Goal: Transaction & Acquisition: Book appointment/travel/reservation

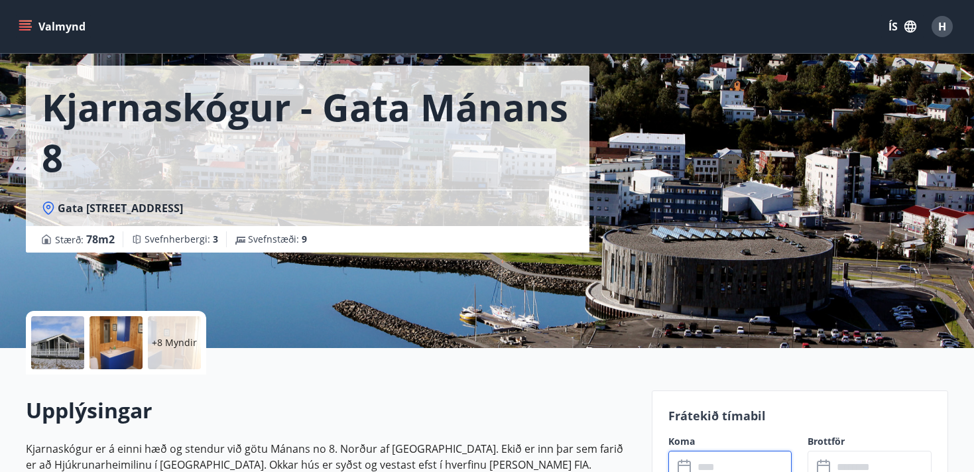
scroll to position [67, 0]
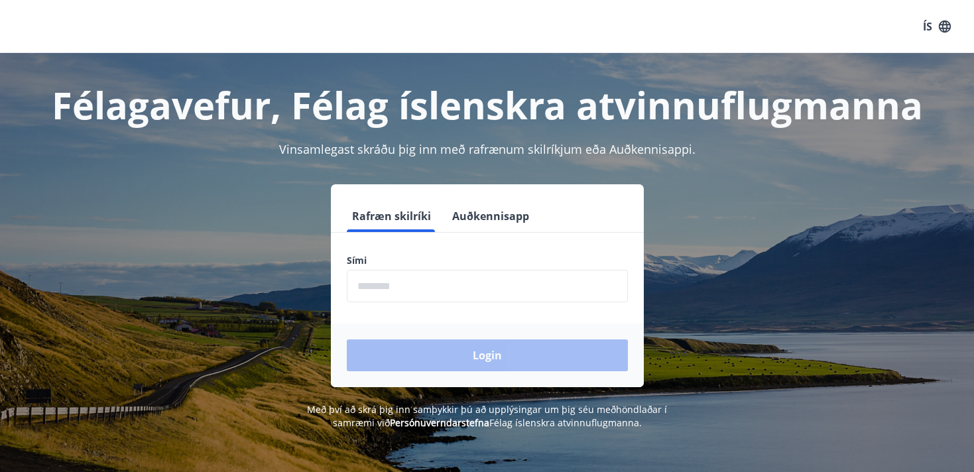
click at [427, 277] on input "phone" at bounding box center [487, 286] width 281 height 33
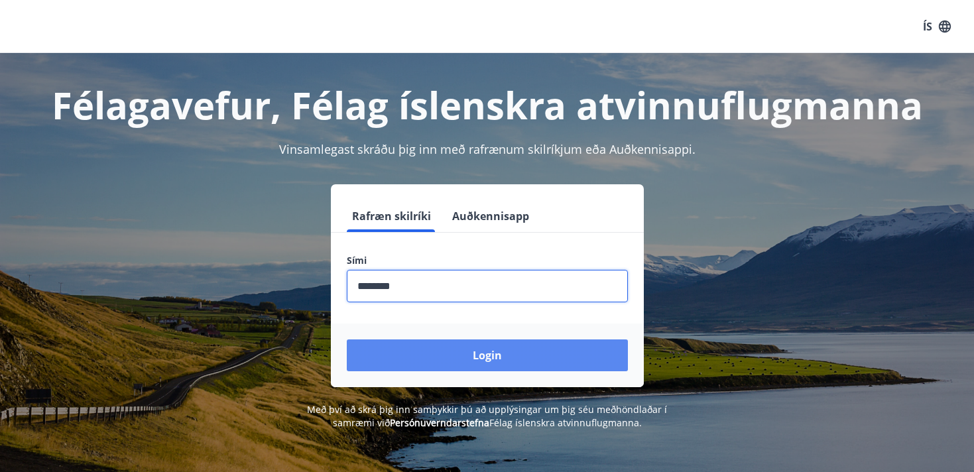
type input "********"
click at [490, 362] on button "Login" at bounding box center [487, 356] width 281 height 32
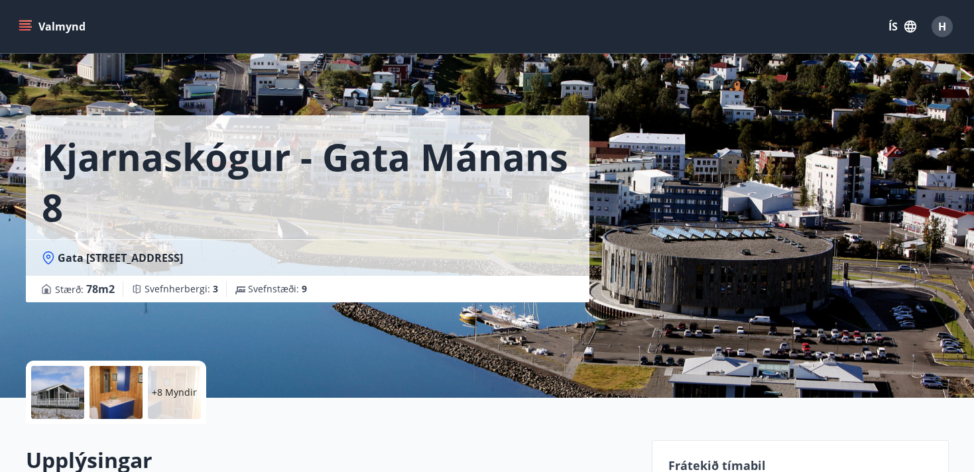
click at [58, 29] on button "Valmynd" at bounding box center [53, 27] width 75 height 24
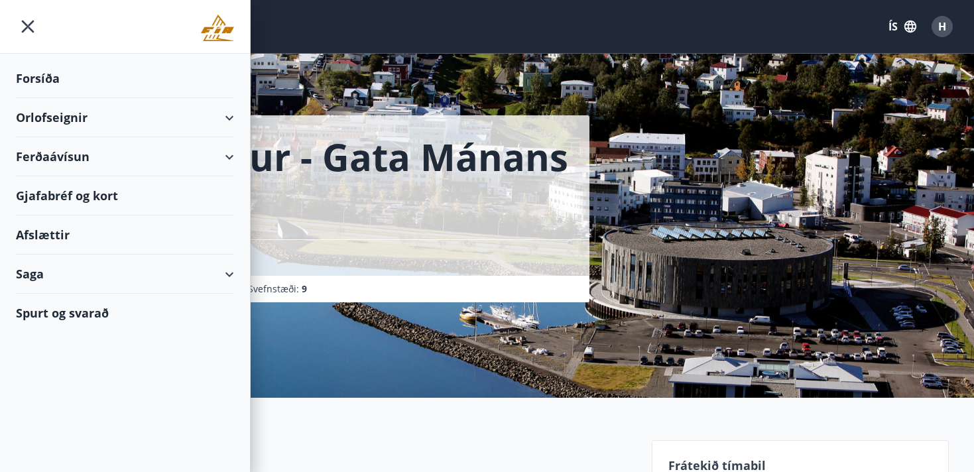
click at [40, 75] on div "Forsíða" at bounding box center [125, 78] width 218 height 39
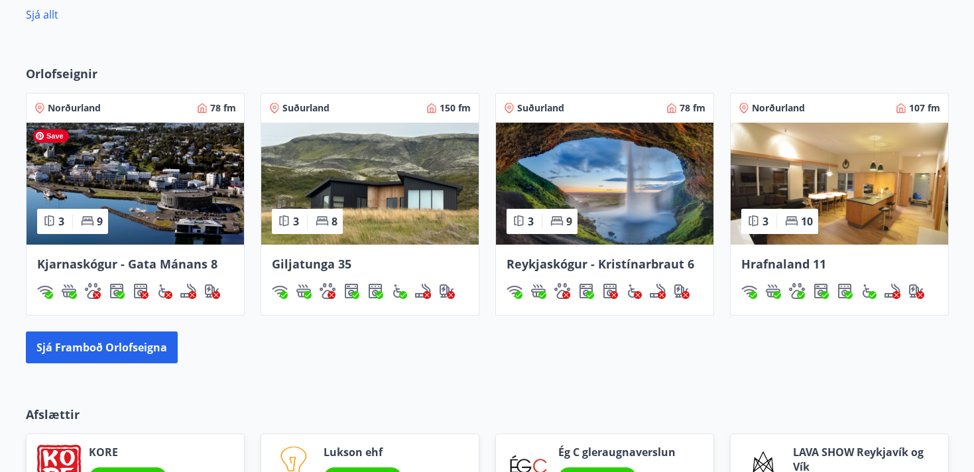
scroll to position [705, 0]
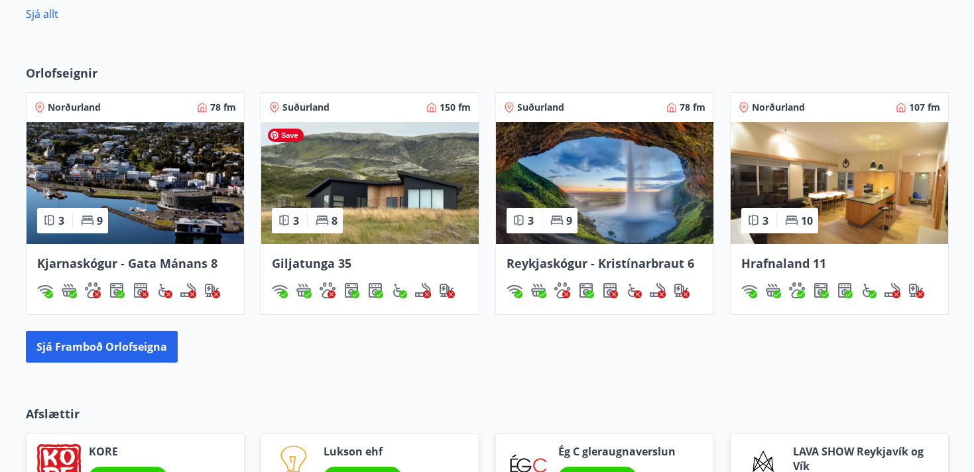
click at [340, 177] on img at bounding box center [370, 183] width 218 height 122
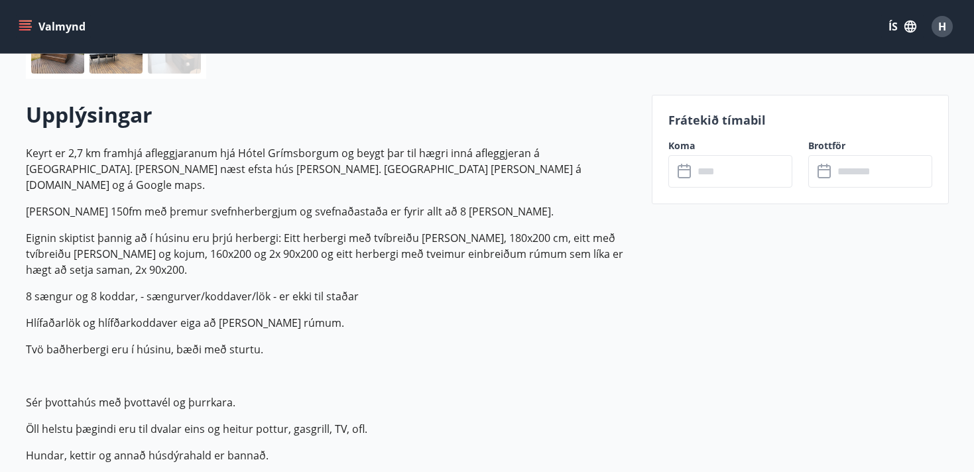
scroll to position [347, 0]
click at [706, 182] on input "text" at bounding box center [743, 170] width 99 height 33
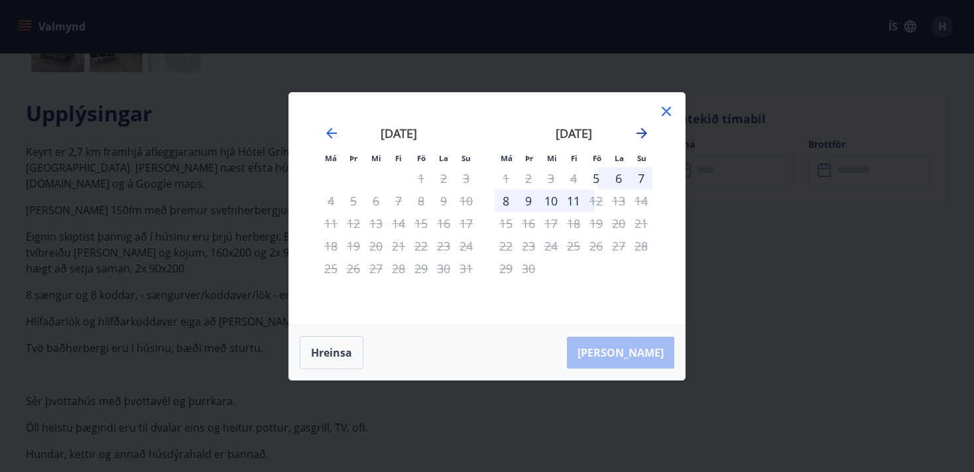
click at [642, 134] on icon "Move forward to switch to the next month." at bounding box center [642, 133] width 16 height 16
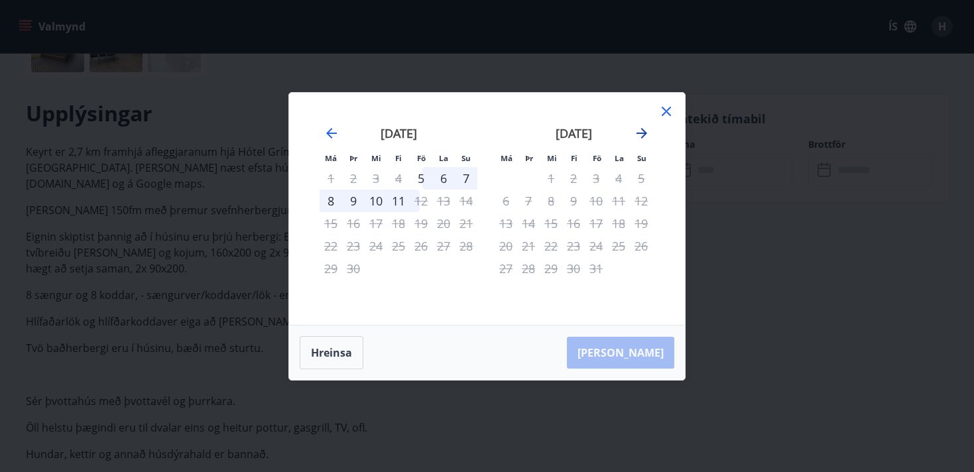
click at [642, 133] on icon "Move forward to switch to the next month." at bounding box center [642, 133] width 11 height 11
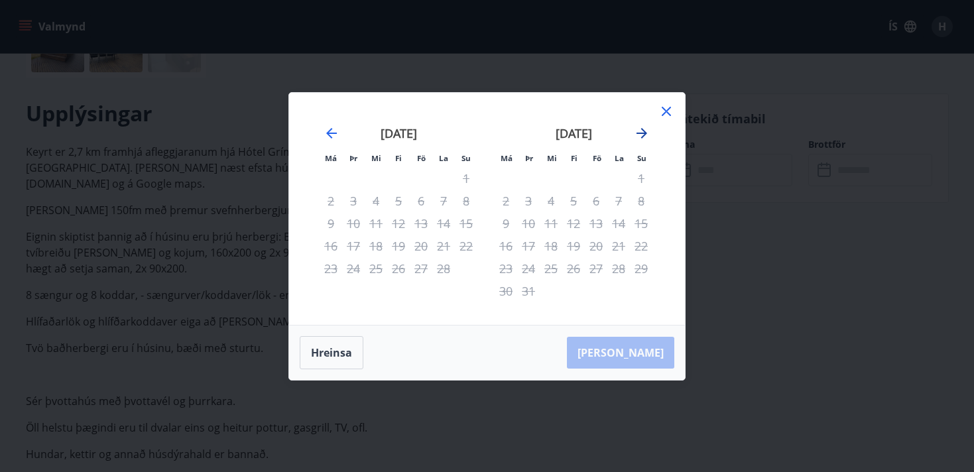
click at [642, 133] on icon "Move forward to switch to the next month." at bounding box center [642, 133] width 11 height 11
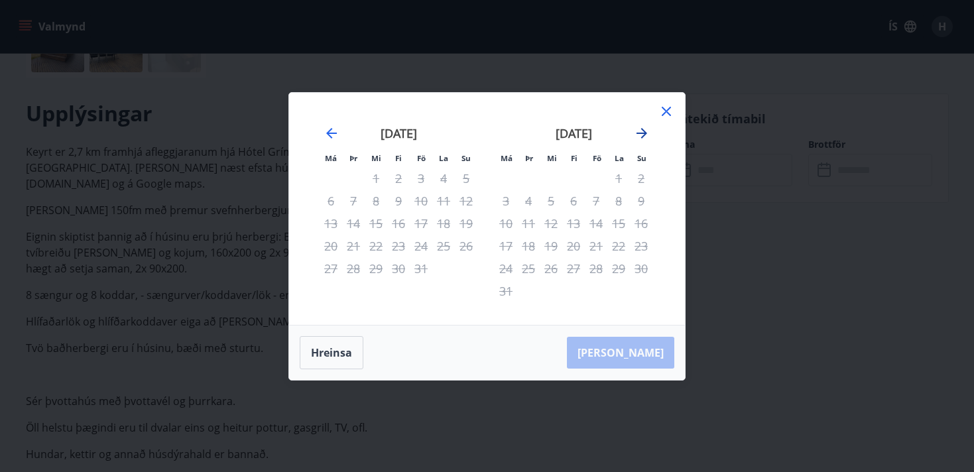
click at [642, 133] on icon "Move forward to switch to the next month." at bounding box center [642, 133] width 11 height 11
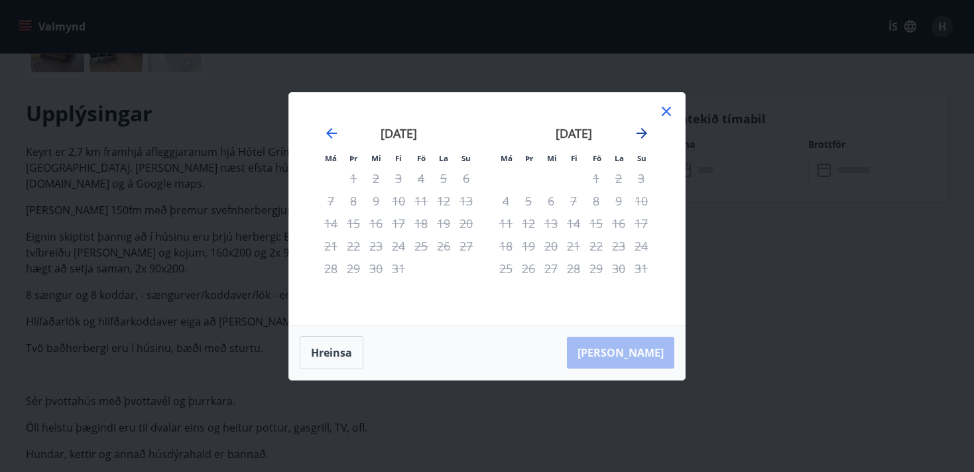
click at [642, 133] on icon "Move forward to switch to the next month." at bounding box center [642, 133] width 11 height 11
click at [329, 138] on icon "Move backward to switch to the previous month." at bounding box center [332, 133] width 16 height 16
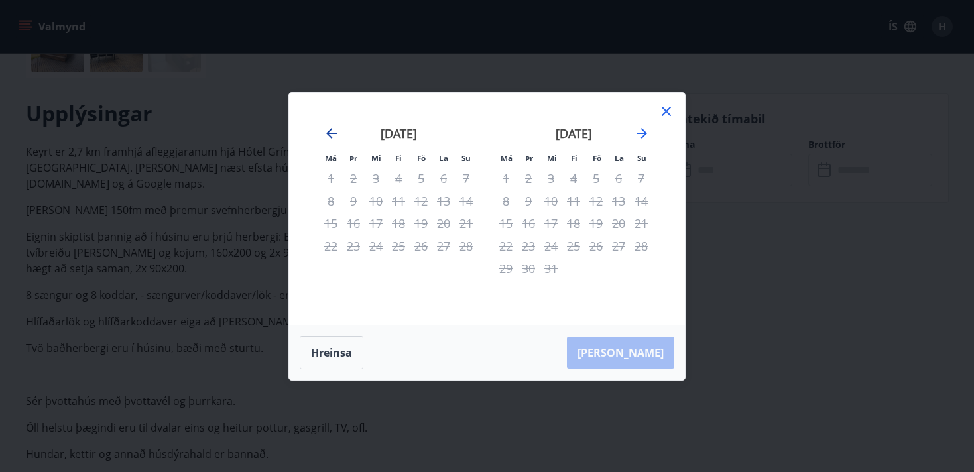
click at [329, 138] on icon "Move backward to switch to the previous month." at bounding box center [332, 133] width 16 height 16
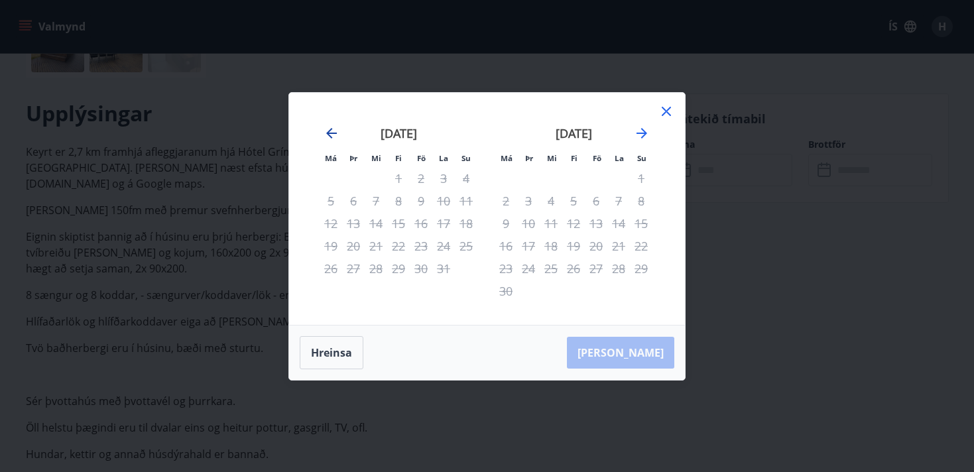
click at [329, 138] on icon "Move backward to switch to the previous month." at bounding box center [332, 133] width 16 height 16
click at [330, 127] on icon "Move backward to switch to the previous month." at bounding box center [332, 133] width 16 height 16
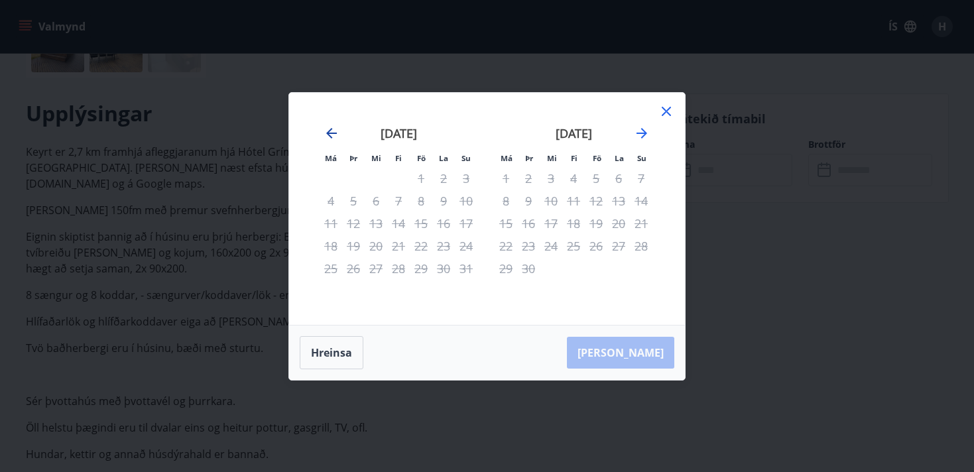
click at [330, 127] on icon "Move backward to switch to the previous month." at bounding box center [332, 133] width 16 height 16
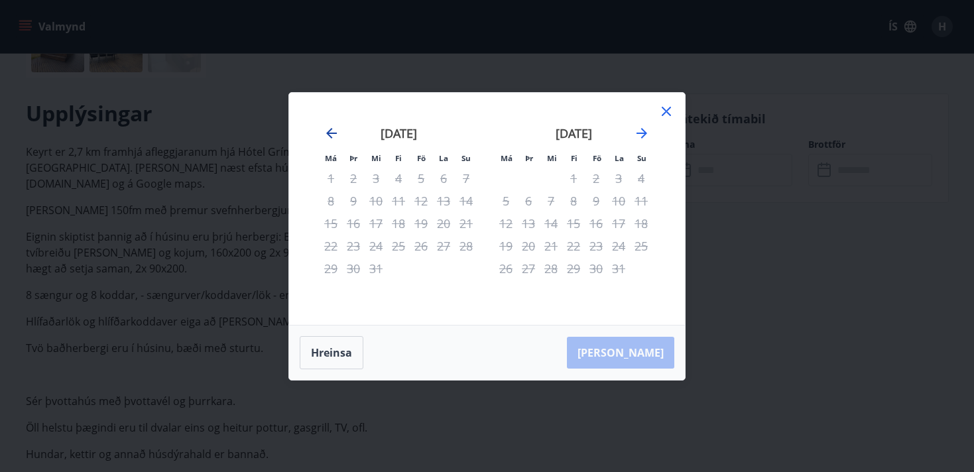
click at [330, 127] on icon "Move backward to switch to the previous month." at bounding box center [332, 133] width 16 height 16
click at [619, 175] on div "6" at bounding box center [619, 178] width 23 height 23
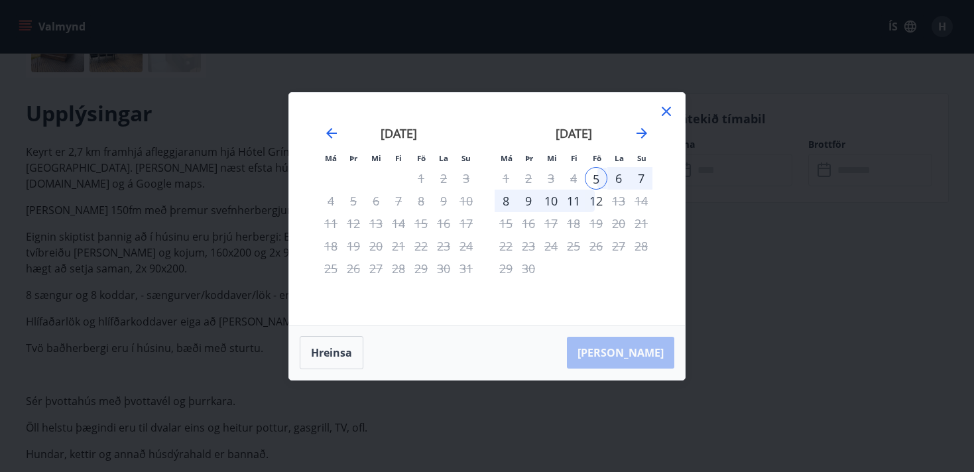
click at [577, 198] on div "11" at bounding box center [574, 201] width 23 height 23
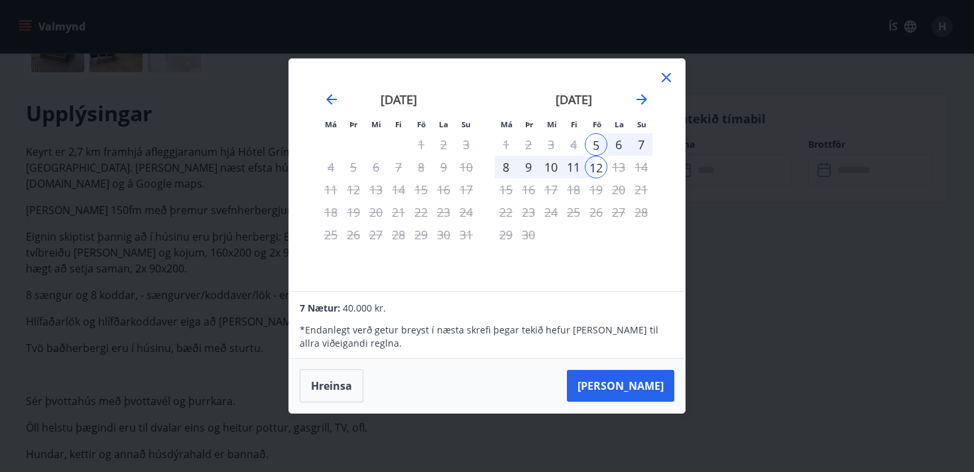
click at [619, 142] on div "6" at bounding box center [619, 144] width 23 height 23
click at [573, 169] on div "11" at bounding box center [574, 167] width 23 height 23
click at [427, 303] on div "7 Nætur: 40.000 kr." at bounding box center [487, 308] width 374 height 16
click at [340, 383] on button "Hreinsa" at bounding box center [332, 385] width 64 height 33
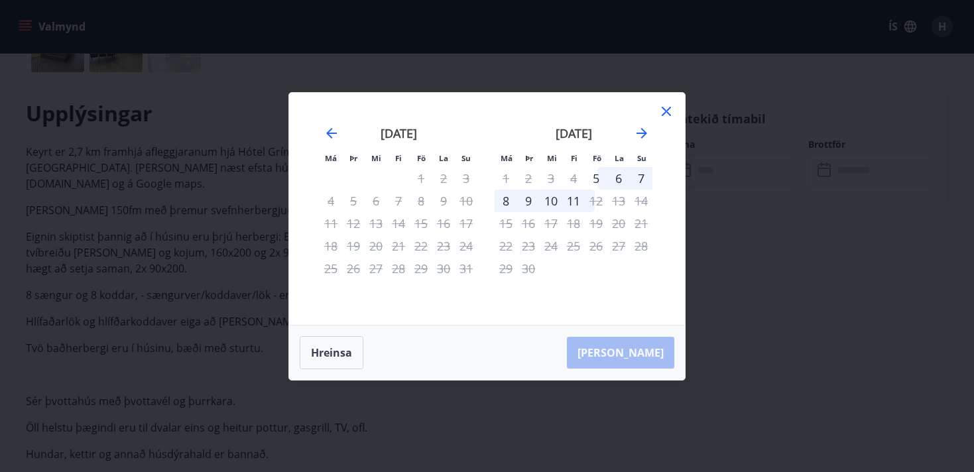
click at [619, 176] on div "6" at bounding box center [619, 178] width 23 height 23
click at [345, 352] on button "Hreinsa" at bounding box center [332, 352] width 64 height 33
click at [641, 174] on div "7" at bounding box center [641, 178] width 23 height 23
click at [573, 200] on div "11" at bounding box center [574, 201] width 23 height 23
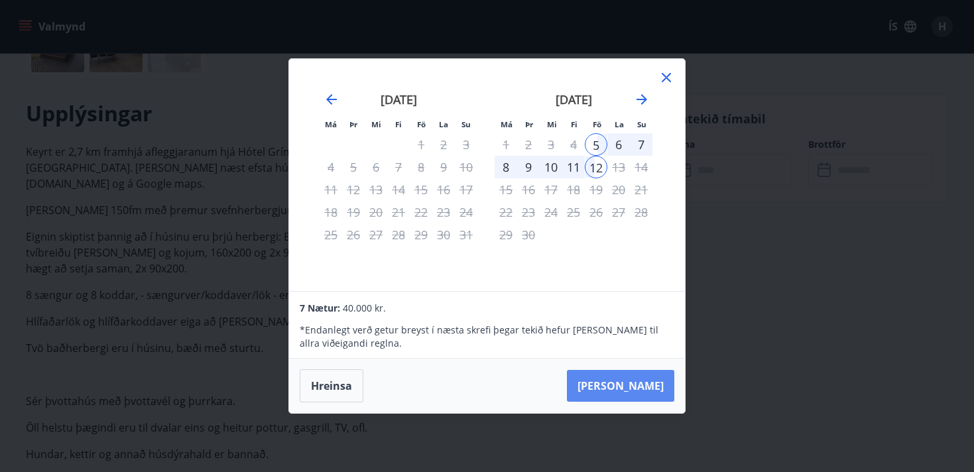
click at [644, 385] on button "Taka Frá" at bounding box center [620, 386] width 107 height 32
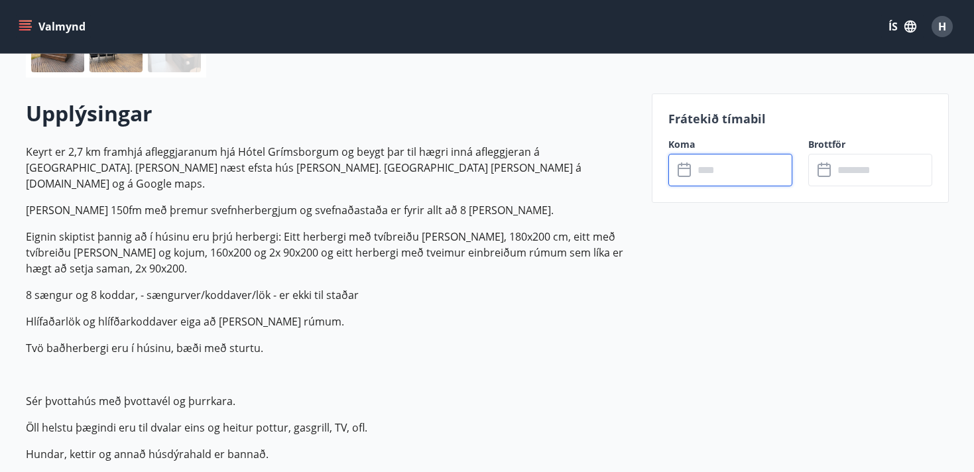
type input "******"
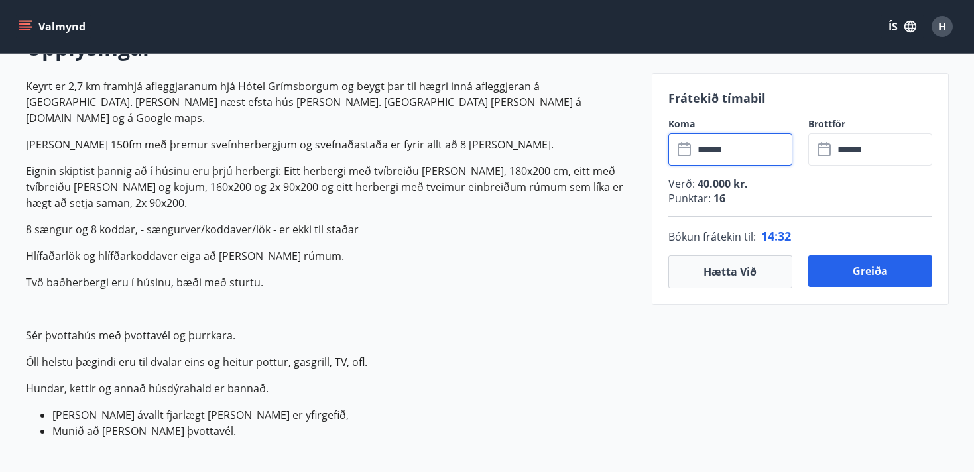
scroll to position [419, 0]
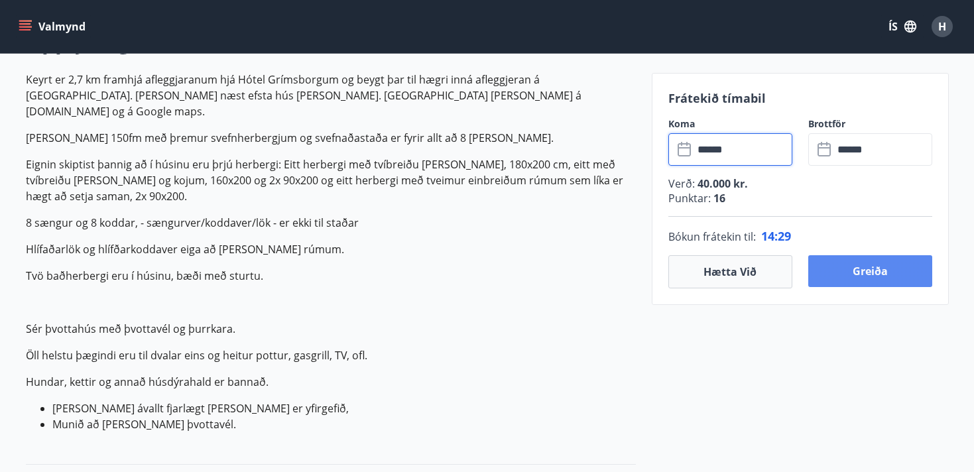
click at [874, 267] on button "Greiða" at bounding box center [871, 271] width 124 height 32
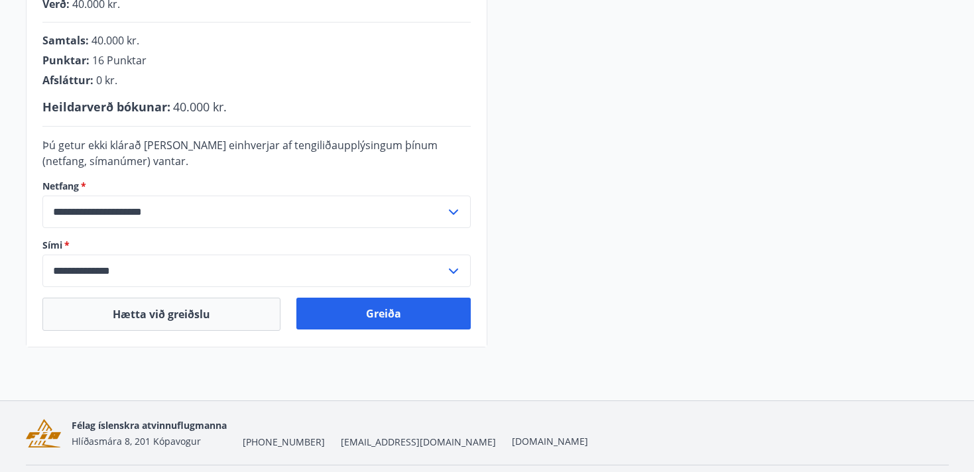
scroll to position [360, 0]
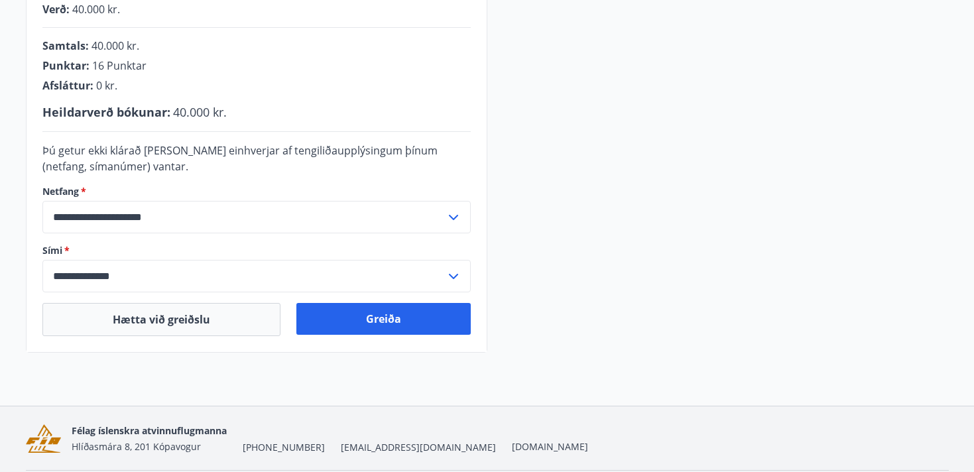
click at [148, 276] on input "**********" at bounding box center [243, 276] width 403 height 33
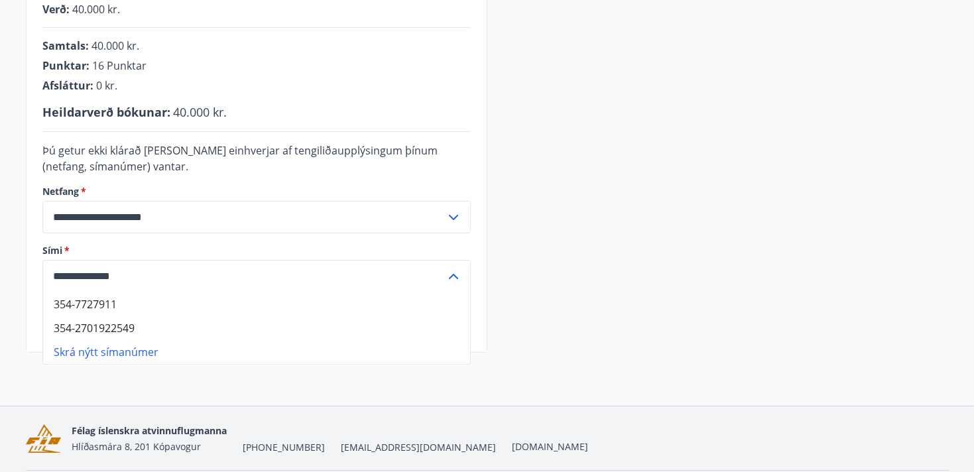
click at [73, 306] on li "354-7727911" at bounding box center [256, 305] width 427 height 24
type input "**********"
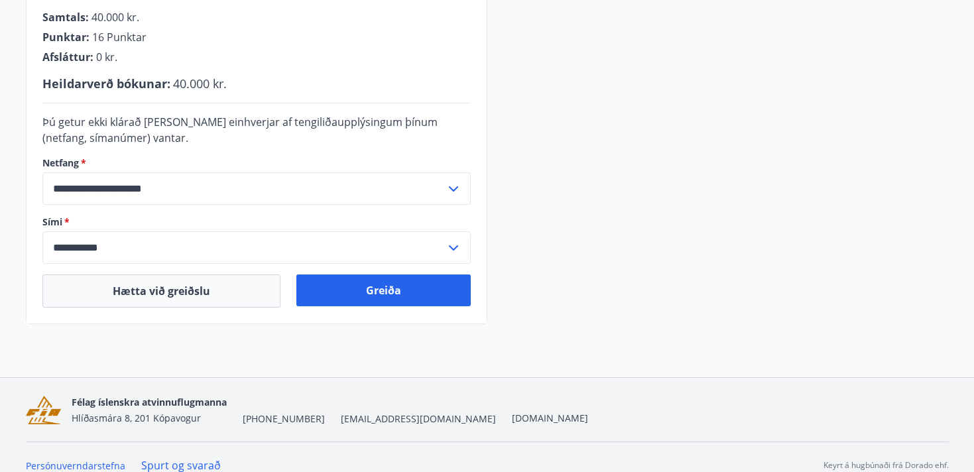
scroll to position [391, 0]
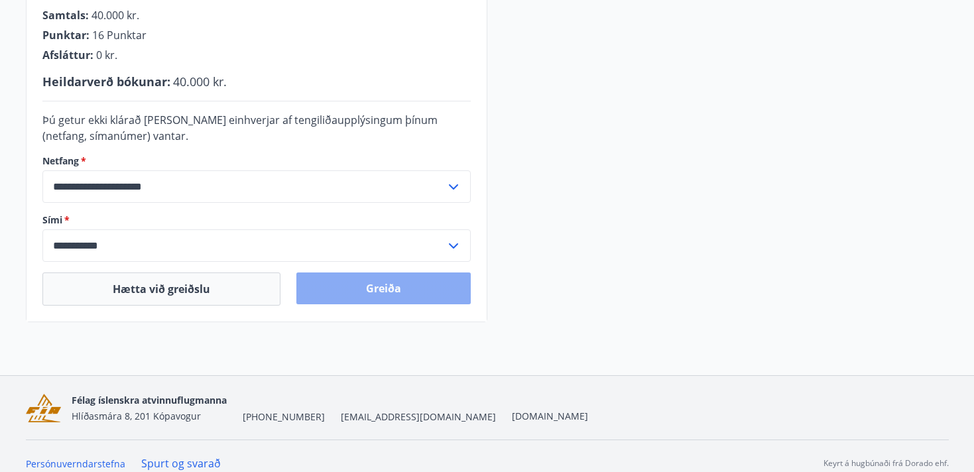
click at [354, 295] on button "Greiða" at bounding box center [384, 289] width 174 height 32
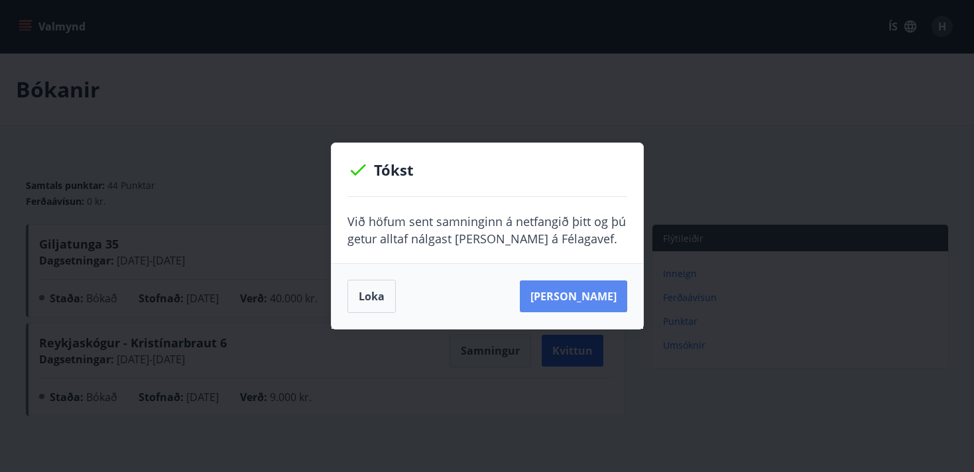
click at [590, 297] on button "Sjá samning" at bounding box center [573, 297] width 107 height 32
click at [379, 295] on button "Loka" at bounding box center [372, 296] width 48 height 33
